Goal: Task Accomplishment & Management: Use online tool/utility

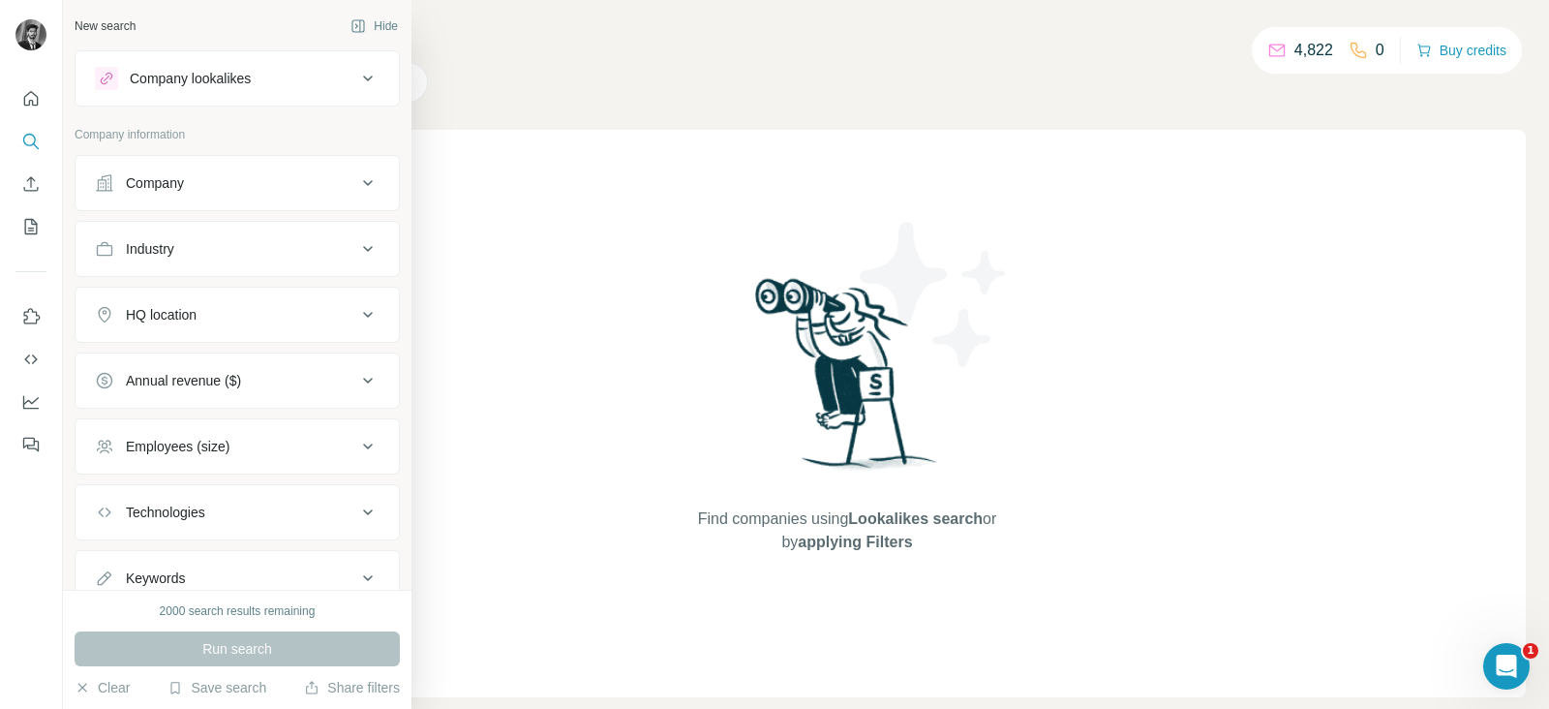
click at [356, 245] on icon at bounding box center [367, 248] width 23 height 23
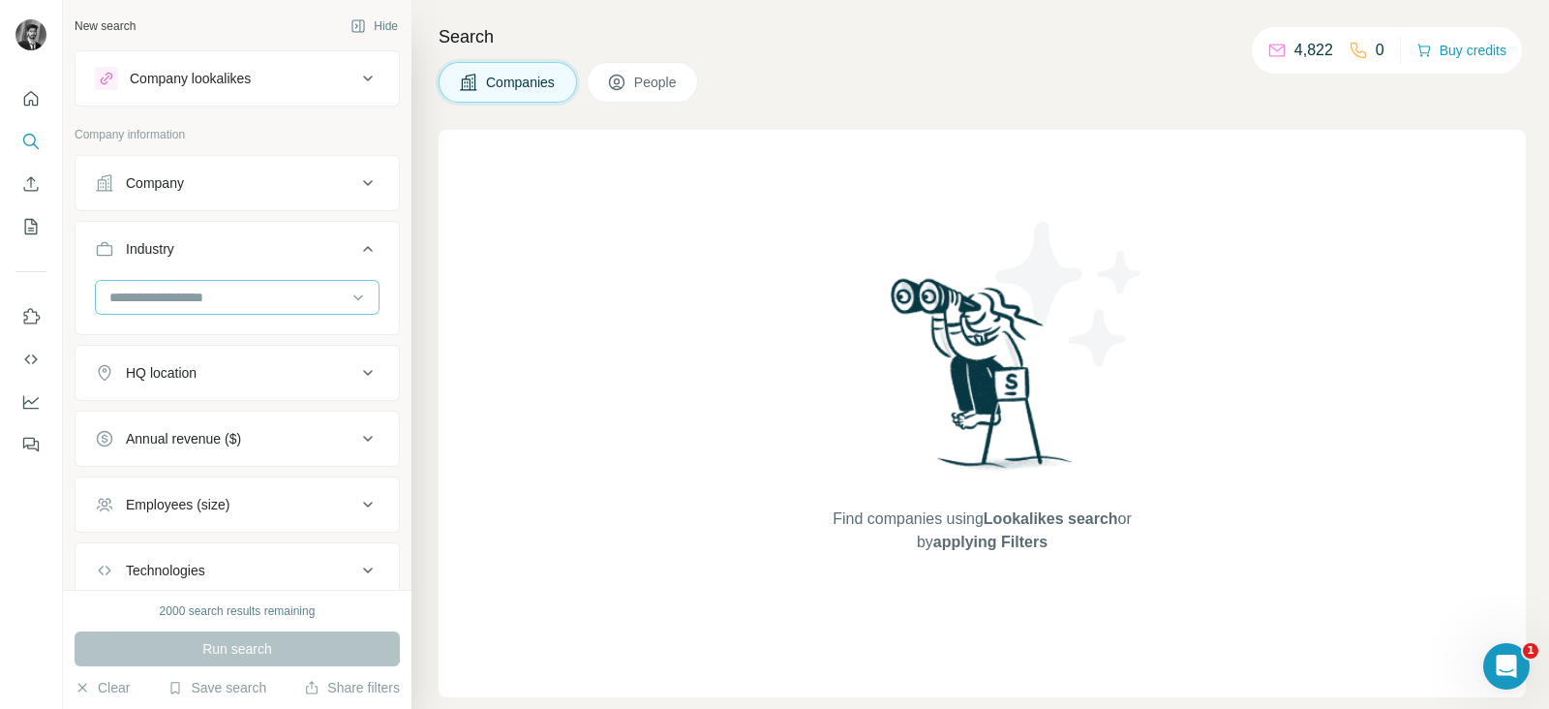
click at [249, 293] on input at bounding box center [226, 297] width 239 height 21
click at [228, 283] on div at bounding box center [226, 297] width 239 height 33
click at [248, 303] on input at bounding box center [226, 297] width 239 height 21
type input "*****"
click at [241, 337] on div "Dental" at bounding box center [227, 339] width 233 height 19
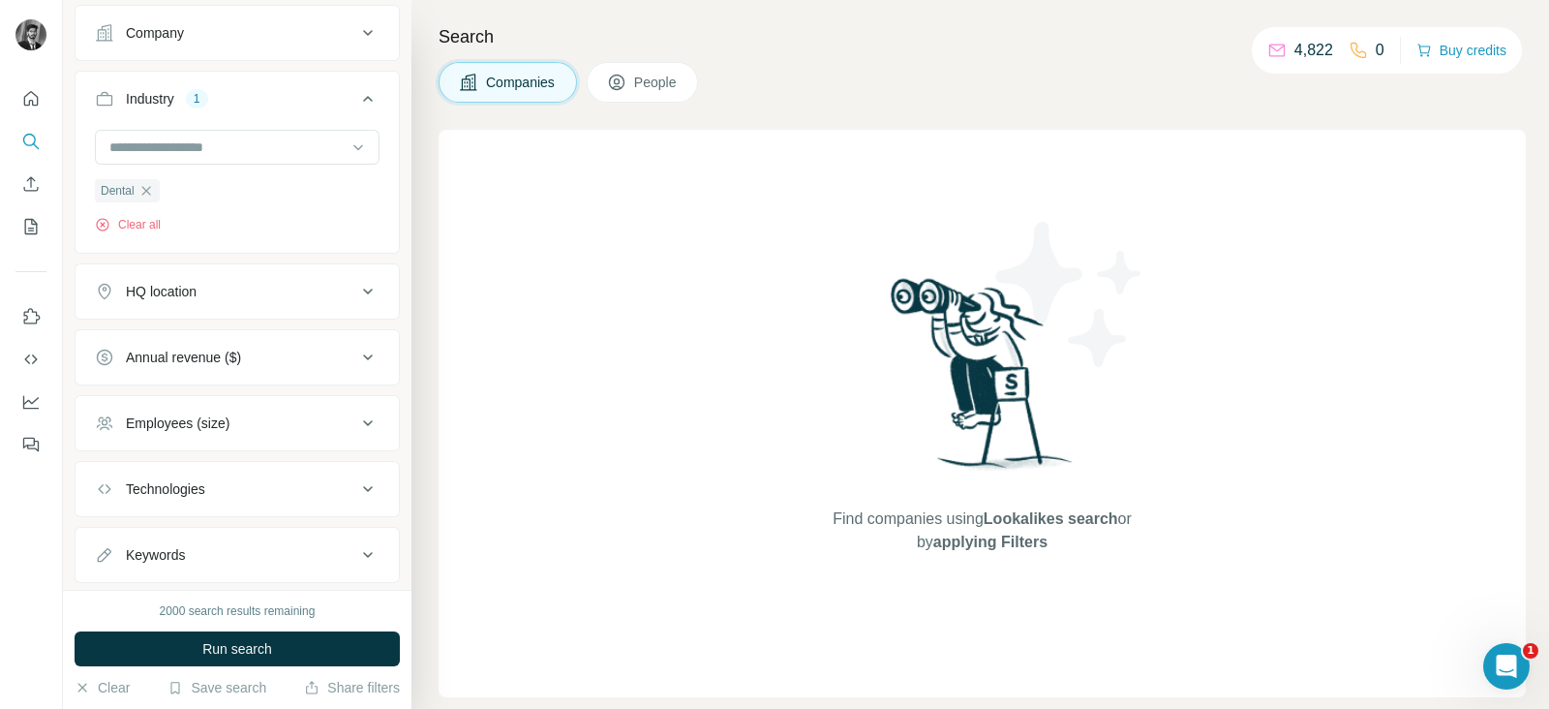
scroll to position [156, 0]
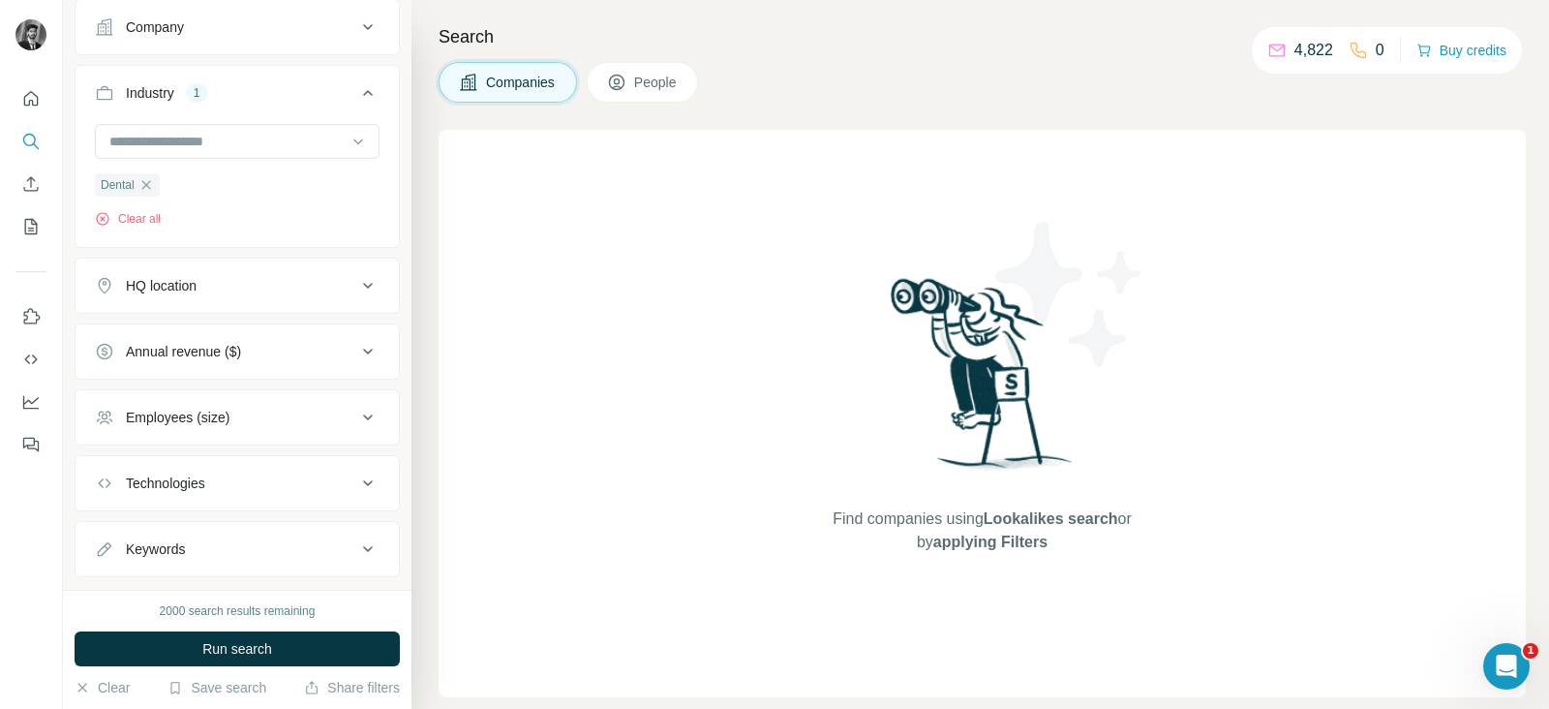
click at [356, 285] on icon at bounding box center [367, 285] width 23 height 23
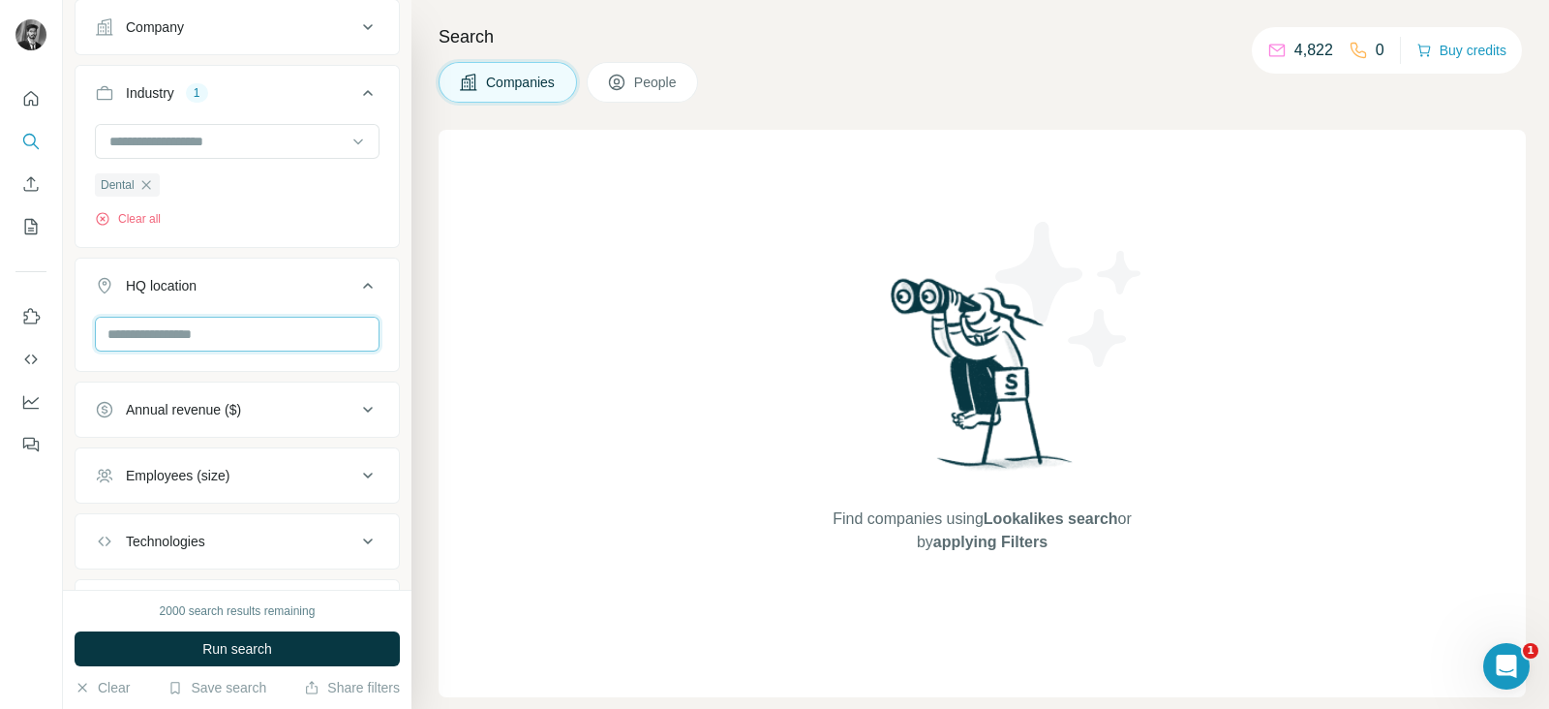
click at [237, 334] on input "text" at bounding box center [237, 334] width 285 height 35
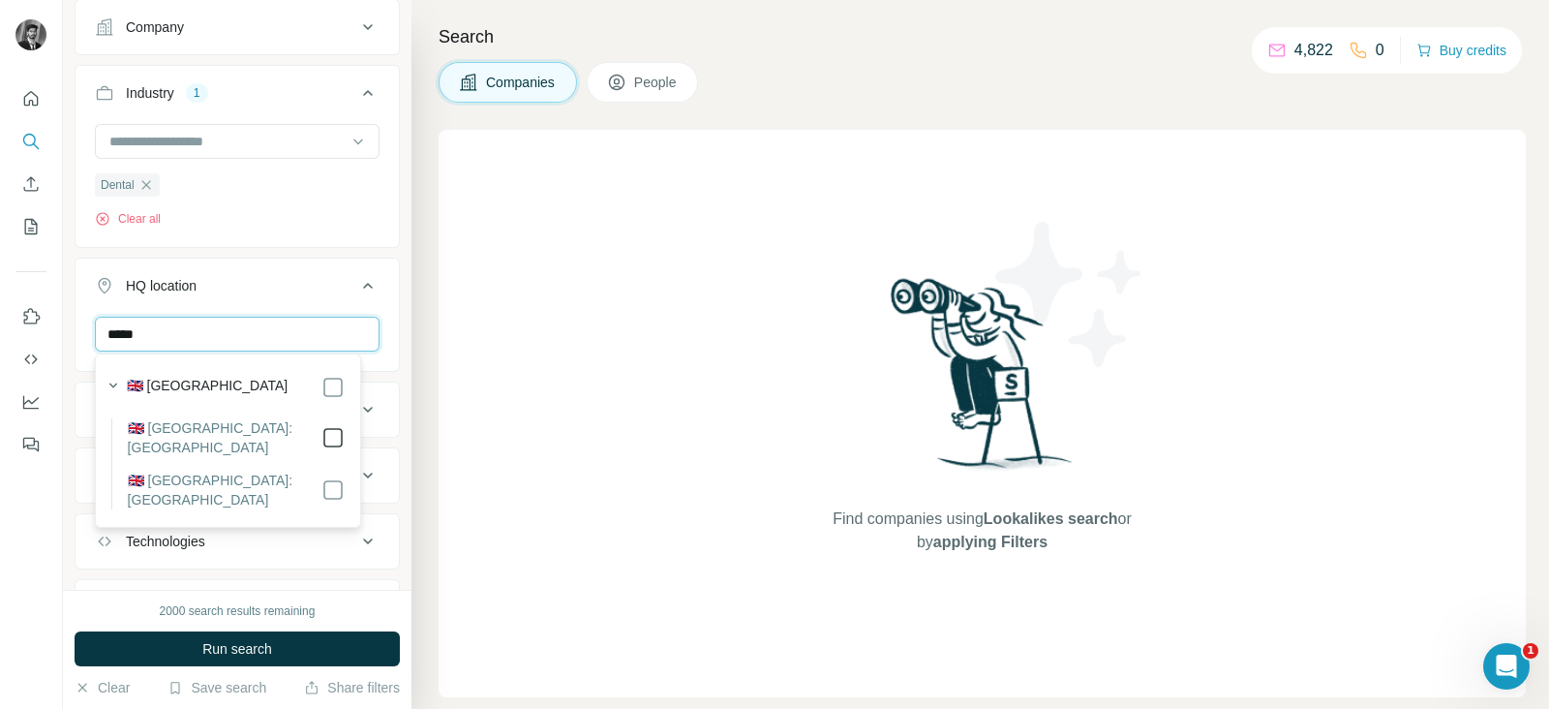
type input "*****"
drag, startPoint x: 228, startPoint y: 651, endPoint x: 235, endPoint y: 642, distance: 11.7
click at [228, 649] on span "Run search" at bounding box center [237, 648] width 70 height 19
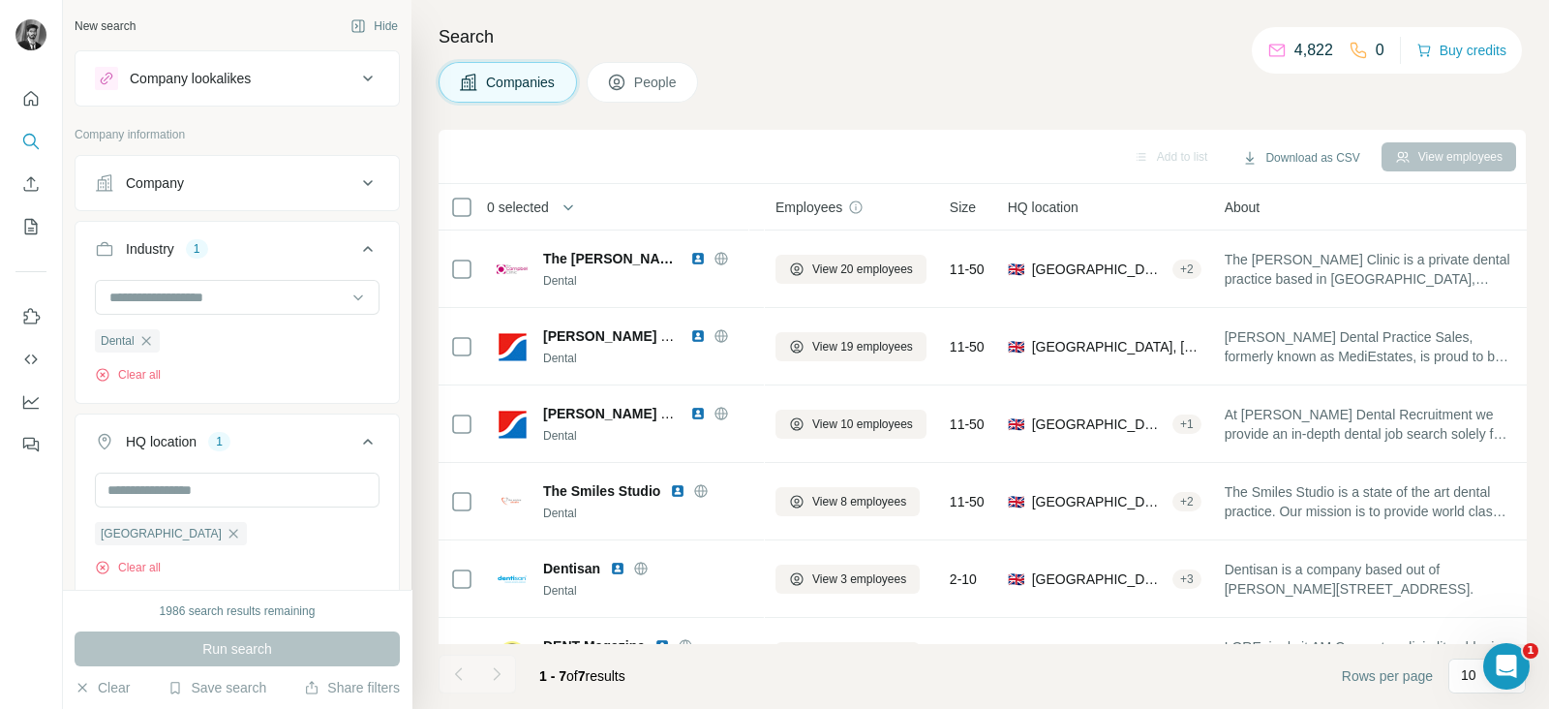
click at [356, 239] on icon at bounding box center [367, 248] width 23 height 23
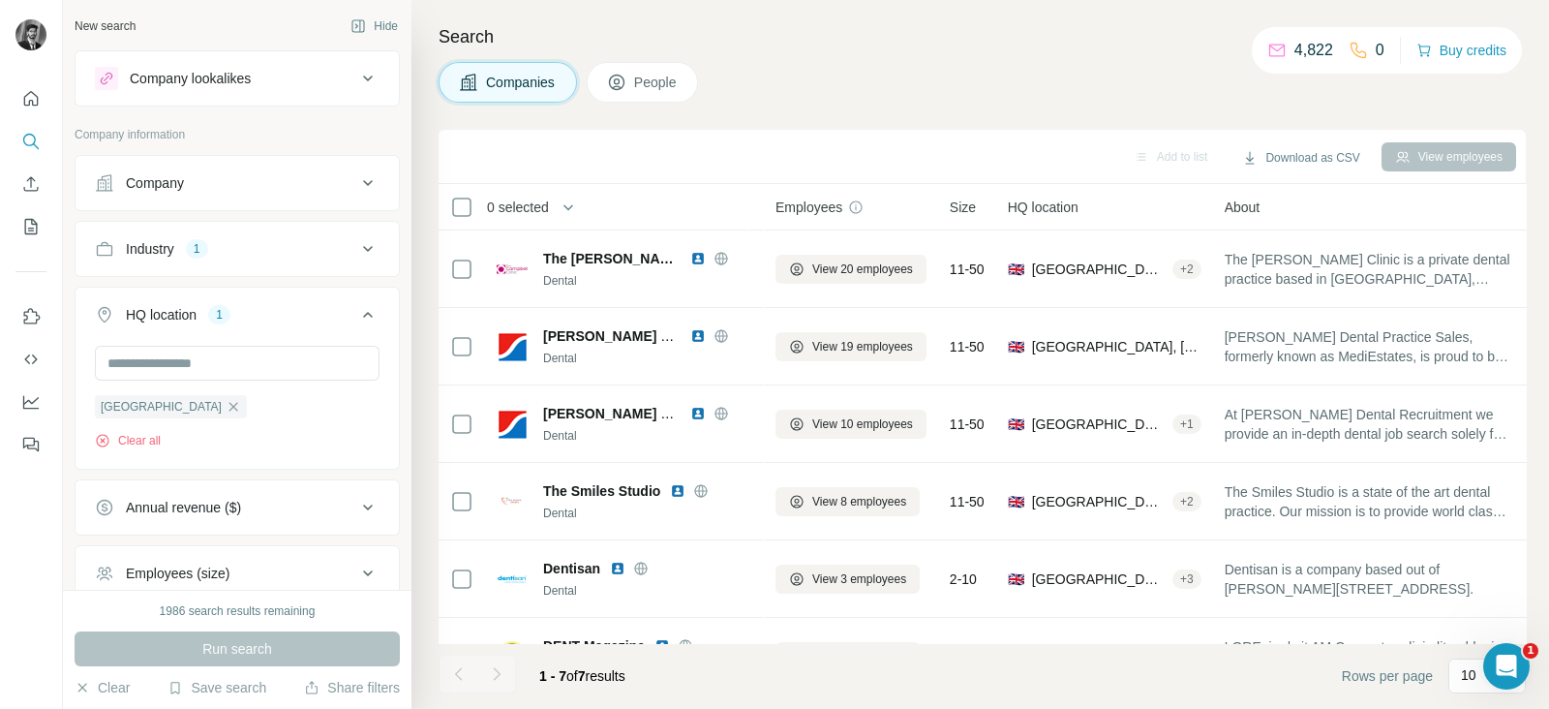
click at [356, 247] on icon at bounding box center [367, 248] width 23 height 23
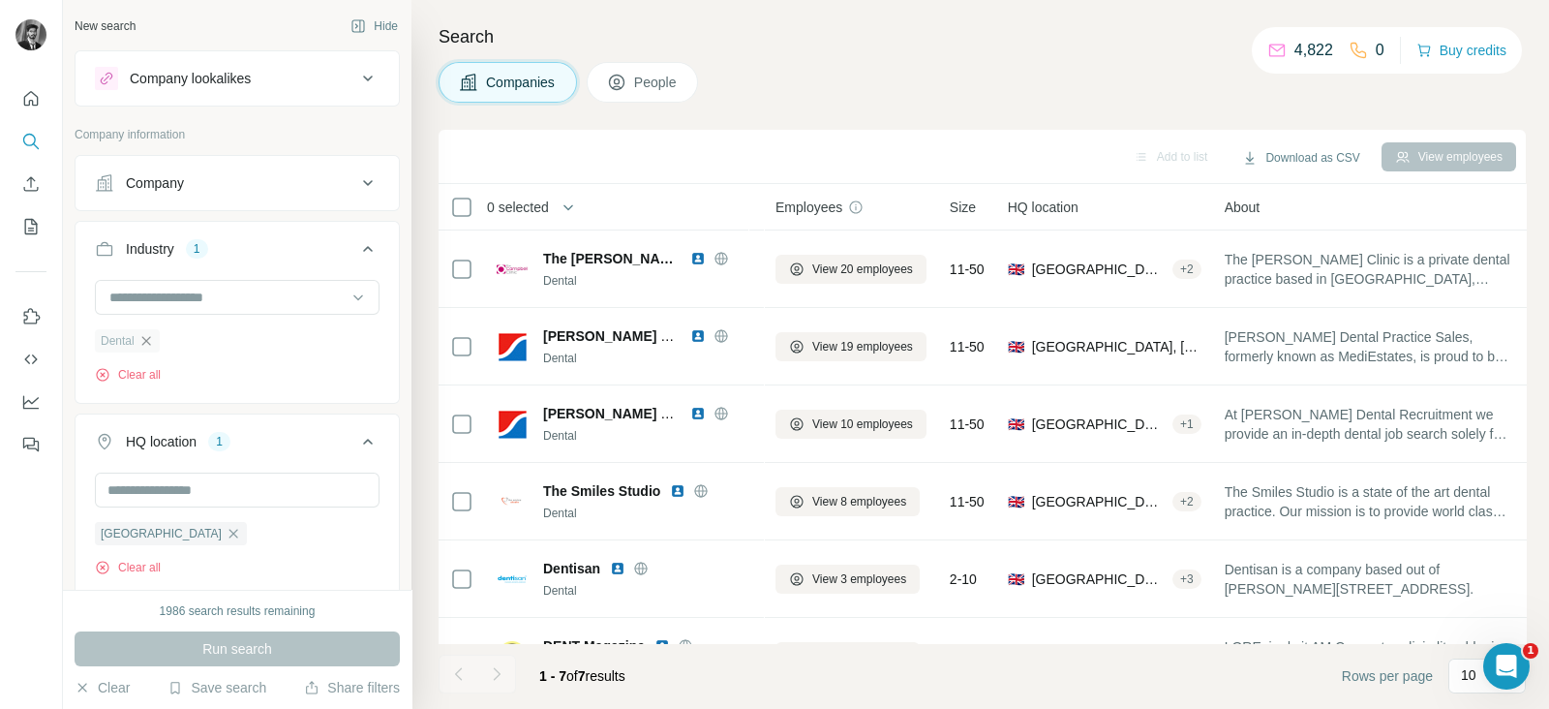
click at [143, 341] on icon "button" at bounding box center [145, 340] width 15 height 15
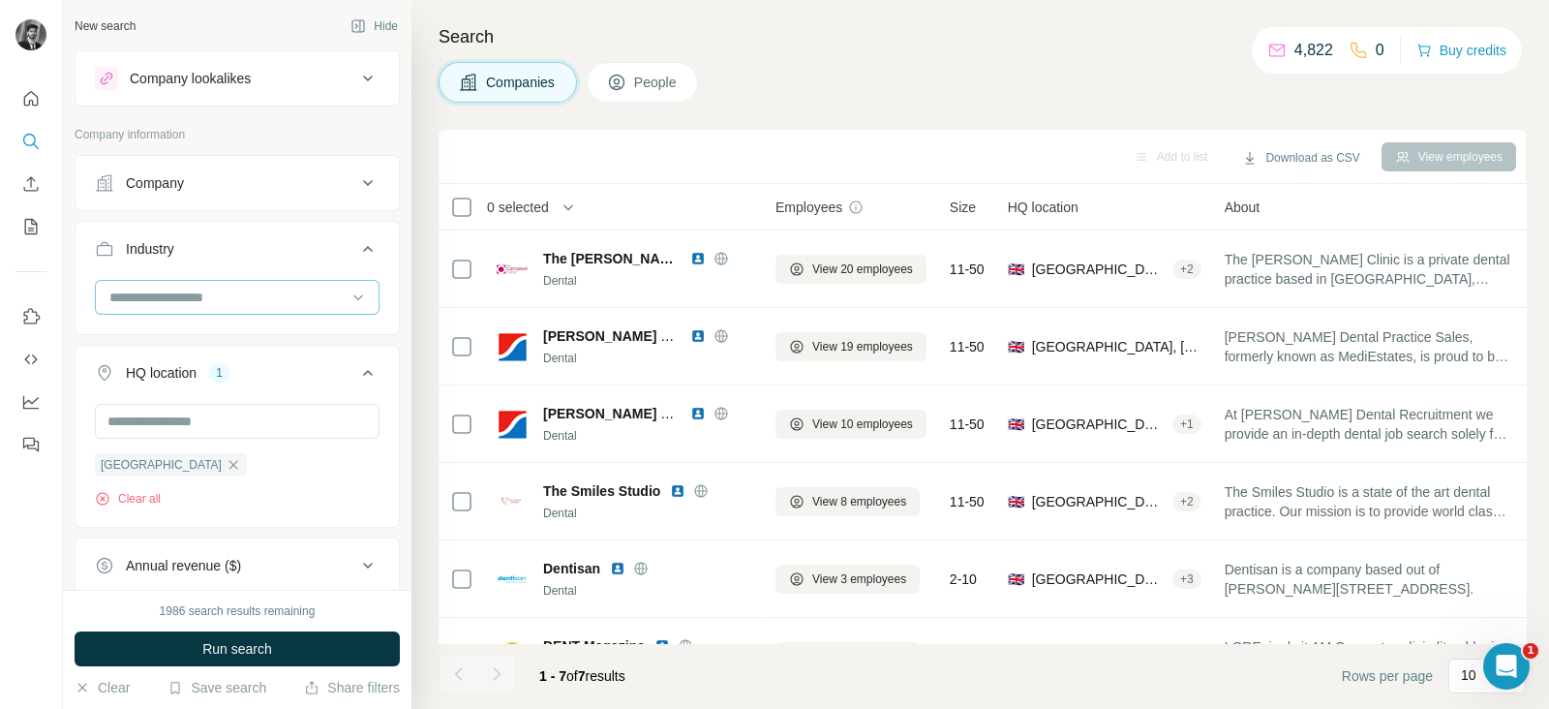
click at [219, 290] on input at bounding box center [226, 297] width 239 height 21
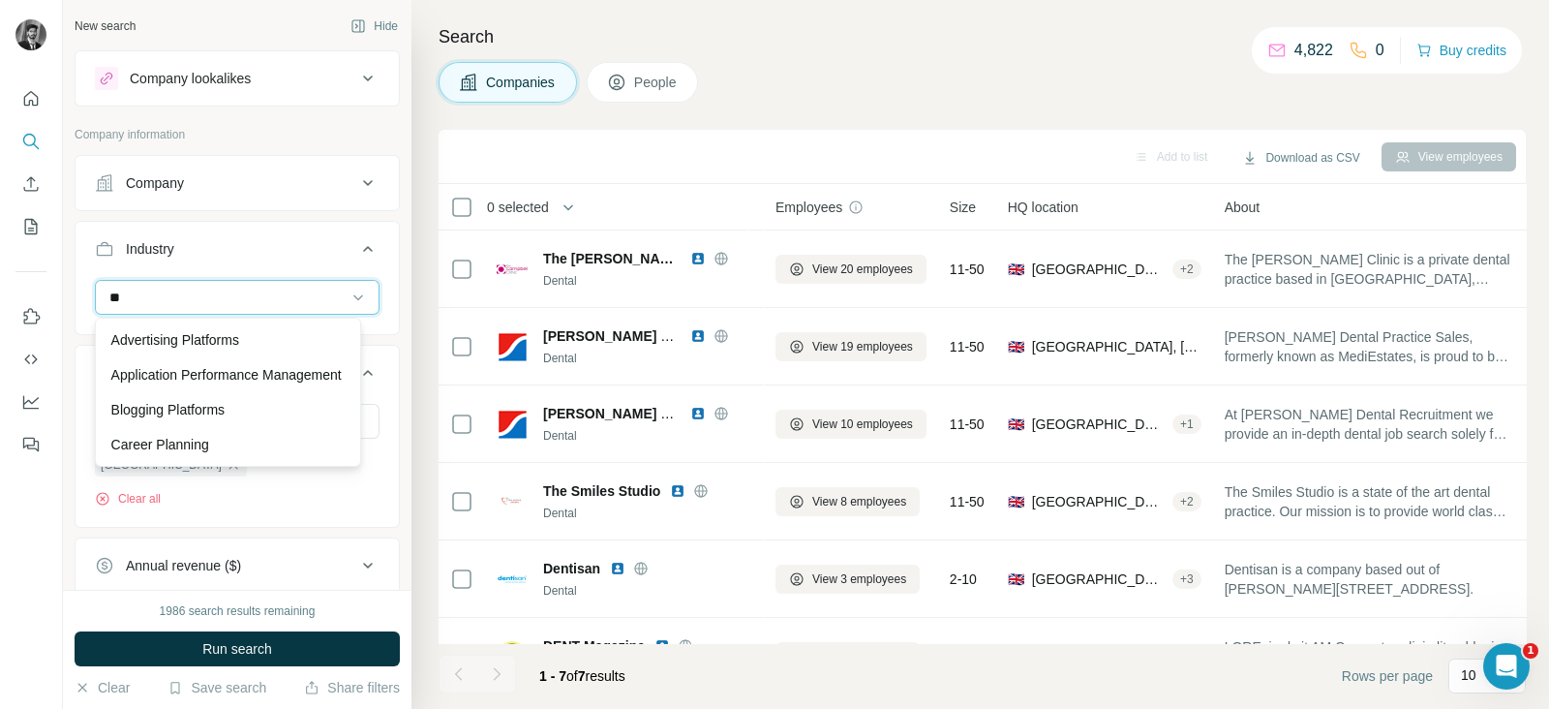
type input "*"
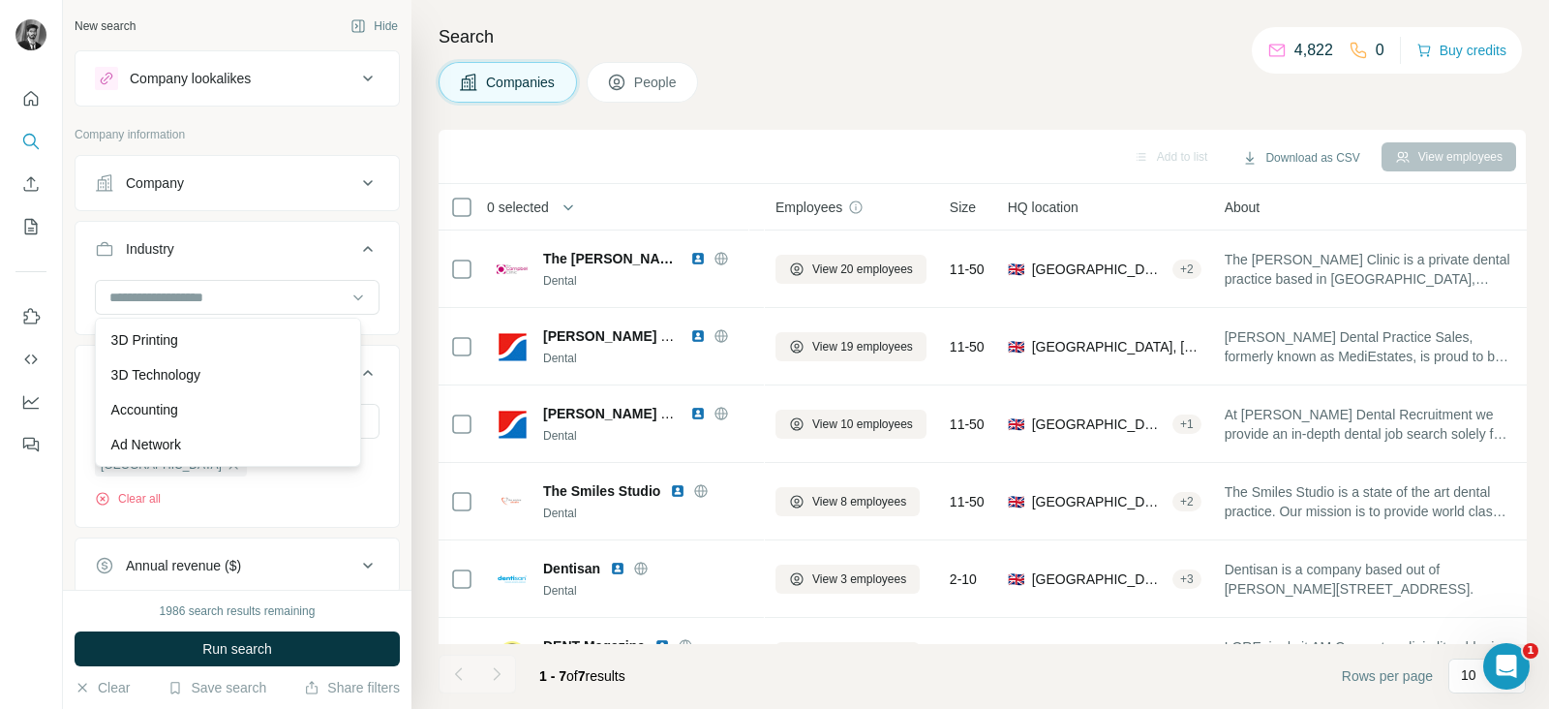
click at [1024, 77] on div "Companies People" at bounding box center [982, 82] width 1087 height 41
